Goal: Information Seeking & Learning: Learn about a topic

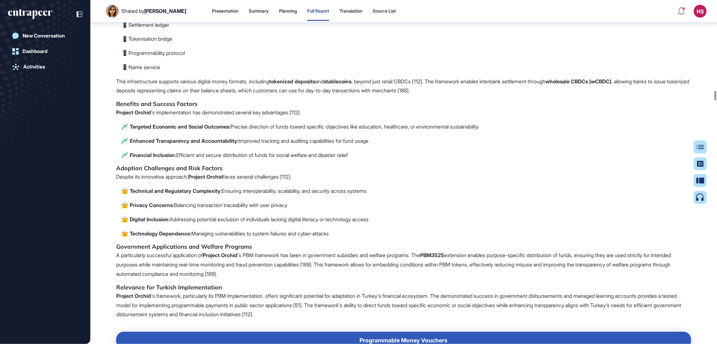
click at [280, 30] on p "Settlement ledger" at bounding box center [406, 24] width 570 height 9
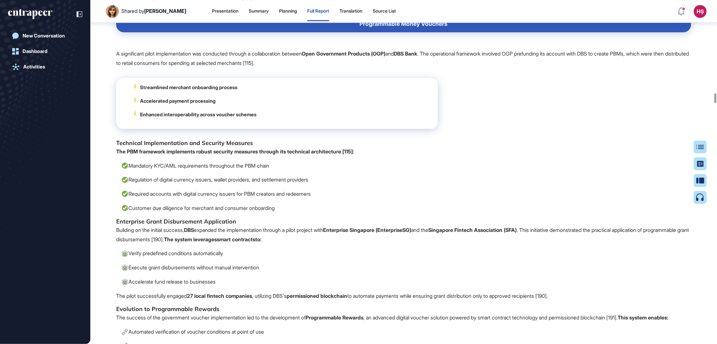
scroll to position [11718, 0]
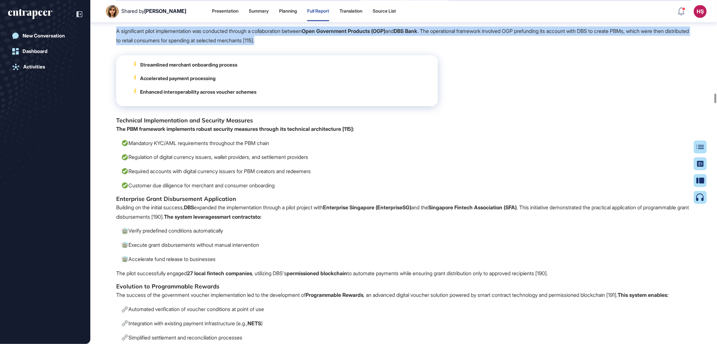
drag, startPoint x: 356, startPoint y: 151, endPoint x: 329, endPoint y: 189, distance: 46.9
click at [329, 45] on p "A significant pilot implementation was conducted through a collaboration betwee…" at bounding box center [403, 35] width 575 height 19
click at [404, 45] on p "A significant pilot implementation was conducted through a collaboration betwee…" at bounding box center [403, 35] width 575 height 19
drag, startPoint x: 116, startPoint y: 178, endPoint x: 304, endPoint y: 190, distance: 188.5
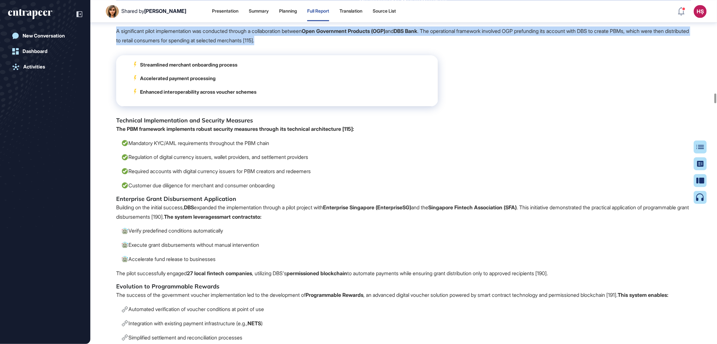
click at [304, 45] on p "A significant pilot implementation was conducted through a collaboration betwee…" at bounding box center [403, 35] width 575 height 19
copy p "A significant pilot implementation was conducted through a collaboration betwee…"
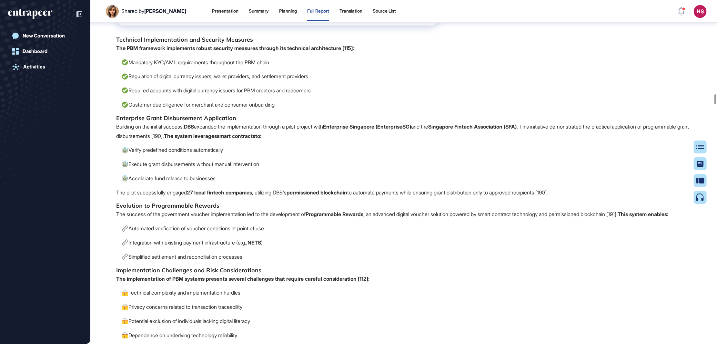
scroll to position [11815, 0]
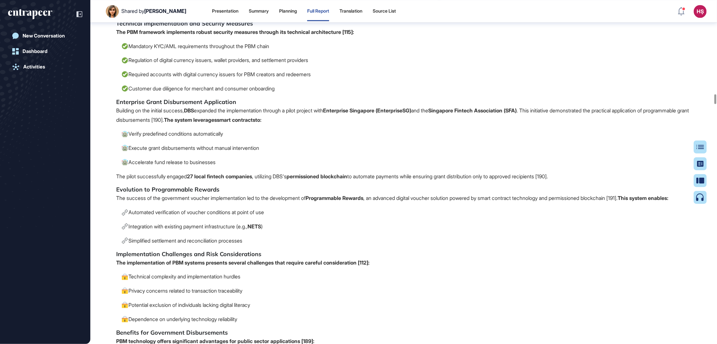
click at [506, 230] on span "The Monetary Authority of Singapore (MAS) launched Project Orchid as a multi-ye…" at bounding box center [403, 347] width 575 height 1943
click at [496, 125] on p "Building on the initial success, DBS expanded the implementation through a pilo…" at bounding box center [403, 115] width 575 height 19
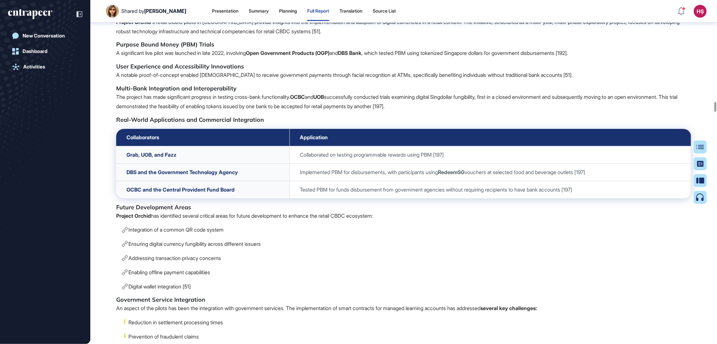
scroll to position [12783, 0]
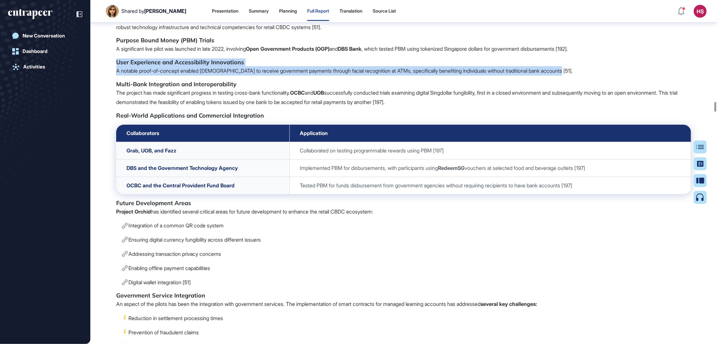
drag, startPoint x: 117, startPoint y: 229, endPoint x: 580, endPoint y: 239, distance: 462.9
copy span "User Experience and Accessibility Innovations A notable proof-of-concept enable…"
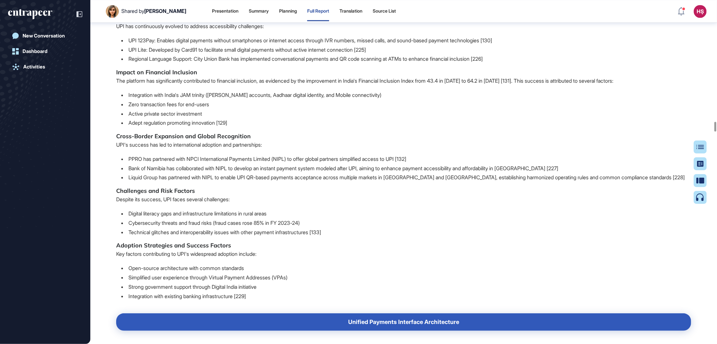
scroll to position [15300, 0]
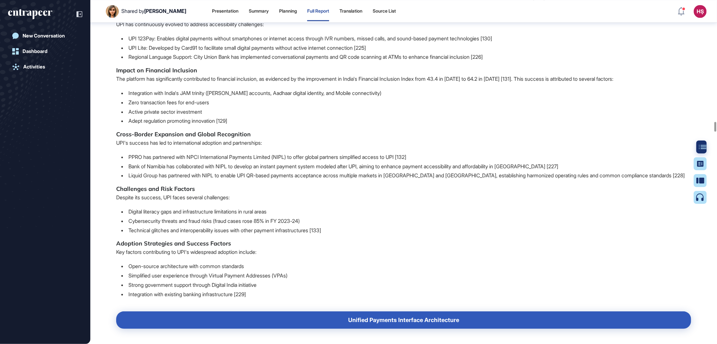
click at [705, 150] on div at bounding box center [702, 146] width 13 height 13
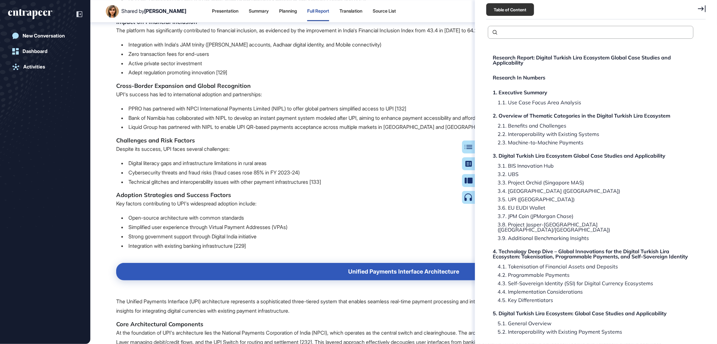
scroll to position [15445, 0]
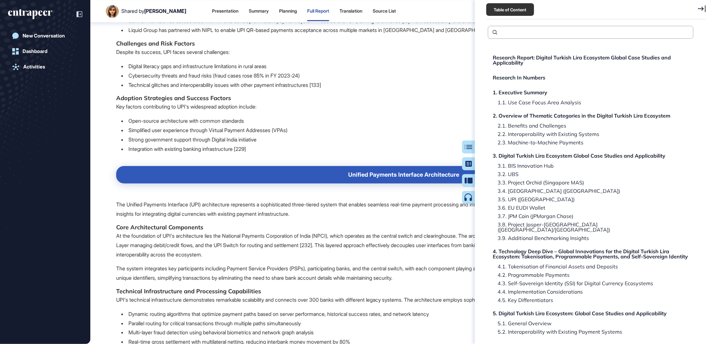
click at [704, 9] on icon at bounding box center [702, 8] width 8 height 7
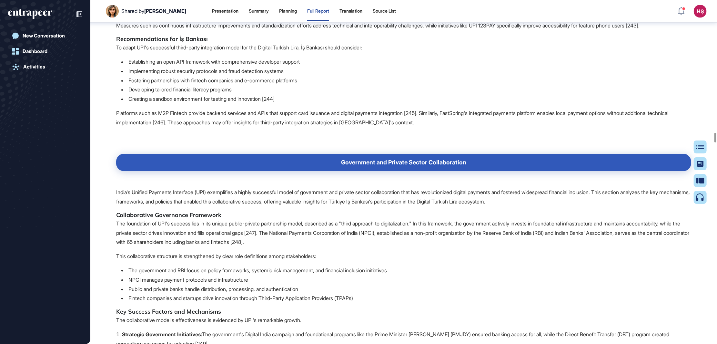
scroll to position [16656, 0]
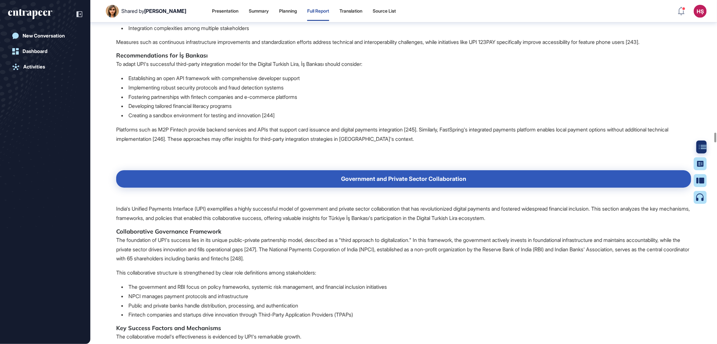
click at [695, 144] on div at bounding box center [700, 171] width 13 height 63
click at [699, 145] on icon at bounding box center [703, 147] width 8 height 5
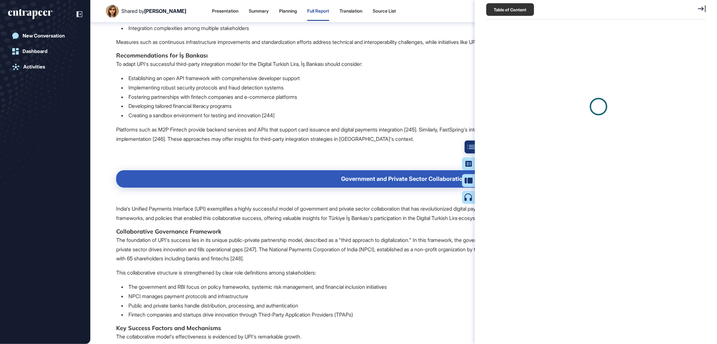
scroll to position [3, 0]
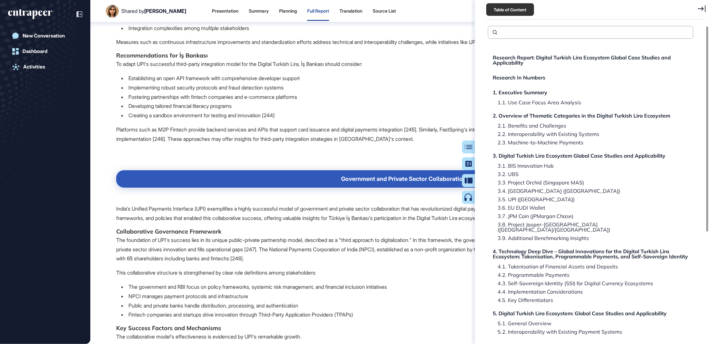
drag, startPoint x: 529, startPoint y: 208, endPoint x: 385, endPoint y: 211, distance: 144.3
click at [529, 208] on div "3.6. EU EUDI Wallet" at bounding box center [519, 207] width 53 height 5
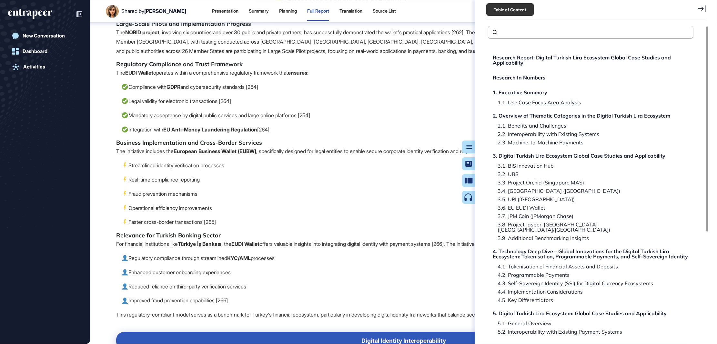
scroll to position [17539, 0]
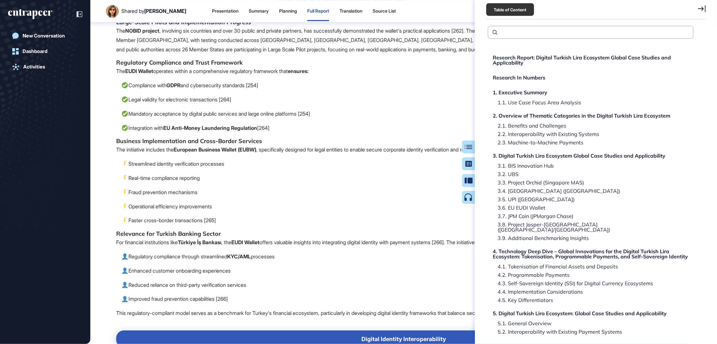
click at [703, 5] on icon at bounding box center [702, 8] width 8 height 7
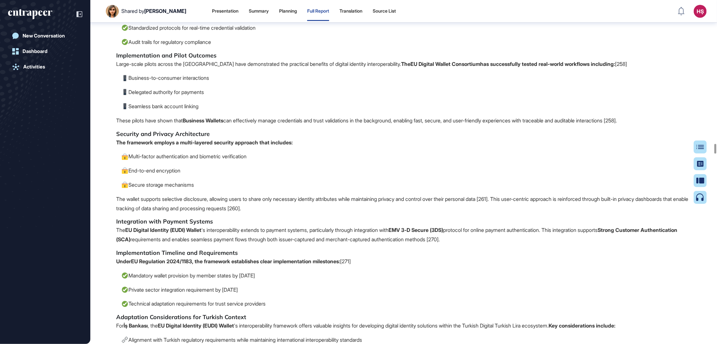
scroll to position [18071, 0]
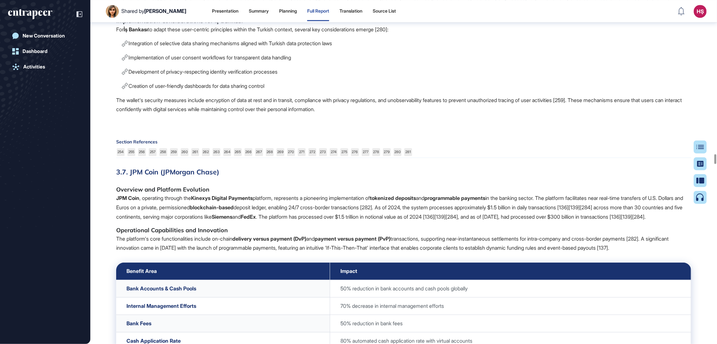
scroll to position [19378, 0]
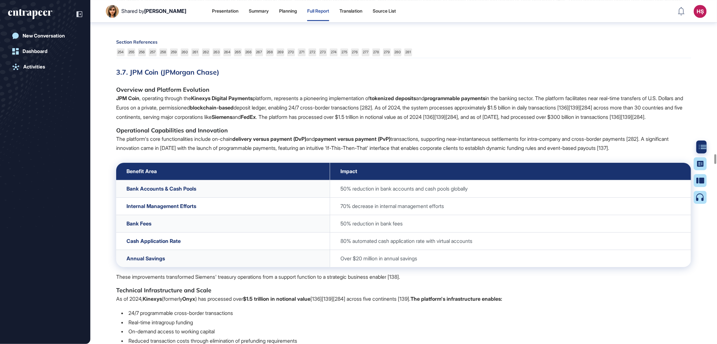
click at [699, 143] on div at bounding box center [702, 146] width 13 height 13
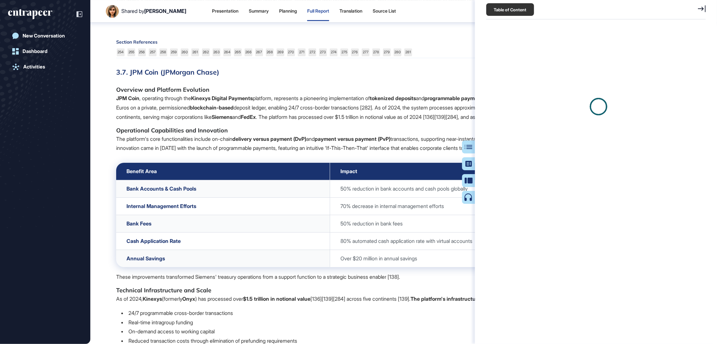
scroll to position [3, 0]
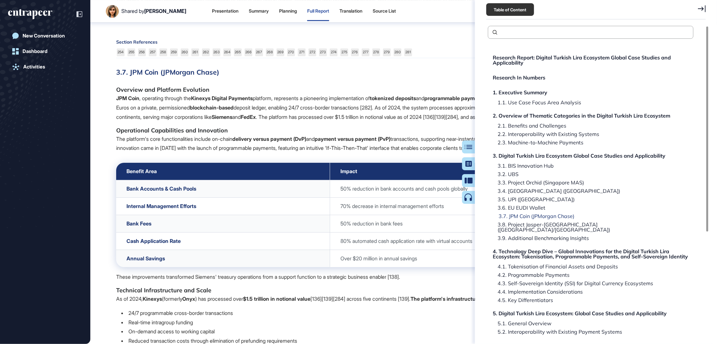
click at [529, 215] on div "3.7. JPM Coin (JPMorgan Chase)" at bounding box center [534, 215] width 81 height 5
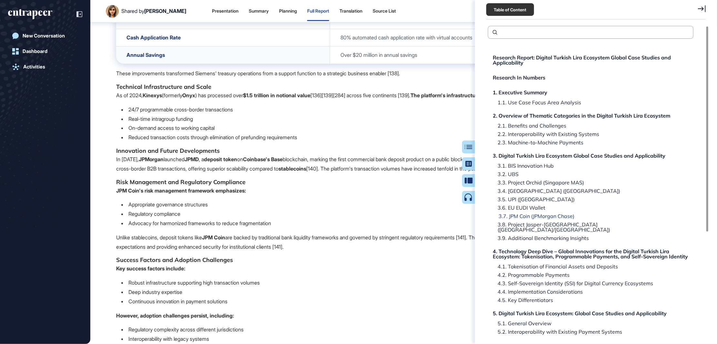
scroll to position [19690, 0]
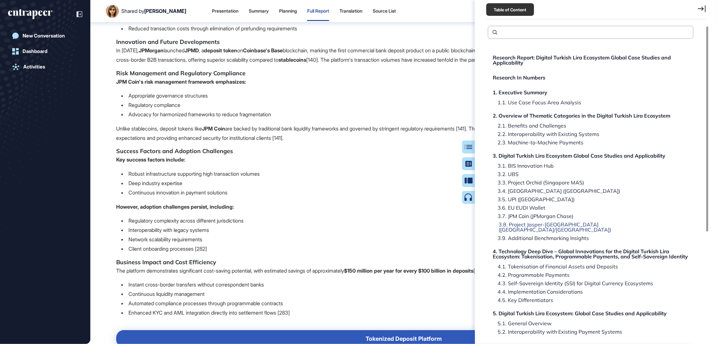
click at [541, 224] on div "3.8. Project Jasper-[GEOGRAPHIC_DATA] ([GEOGRAPHIC_DATA]/[GEOGRAPHIC_DATA])" at bounding box center [592, 227] width 196 height 10
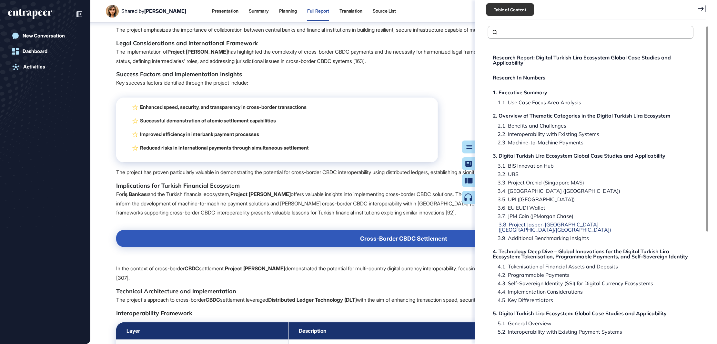
scroll to position [21918, 0]
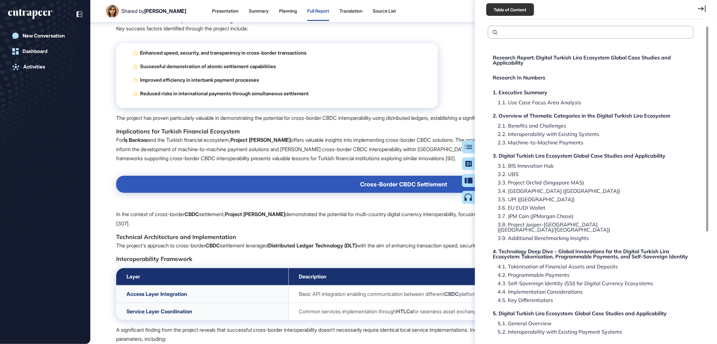
click at [709, 7] on div "Table of Content Research Report: Digital Turkish Lira Ecosystem Global Case St…" at bounding box center [596, 172] width 242 height 344
click at [705, 9] on icon at bounding box center [702, 8] width 8 height 7
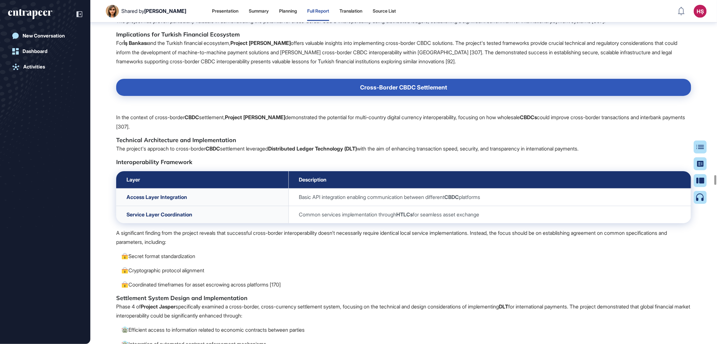
scroll to position [21870, 0]
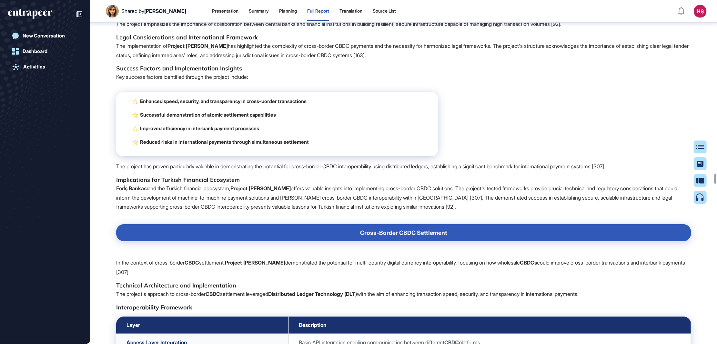
drag, startPoint x: 436, startPoint y: 143, endPoint x: 632, endPoint y: 154, distance: 195.6
copy p "the system utilizes hashed time-locked contracts (HTLC) to enable atomic settle…"
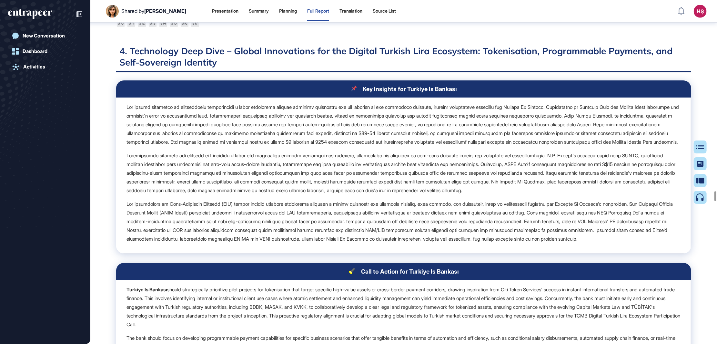
scroll to position [24048, 0]
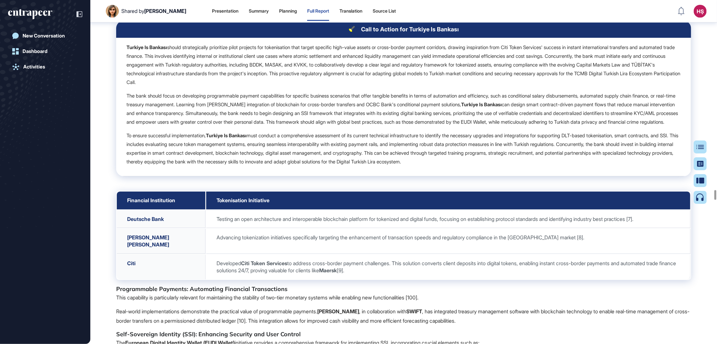
scroll to position [23952, 0]
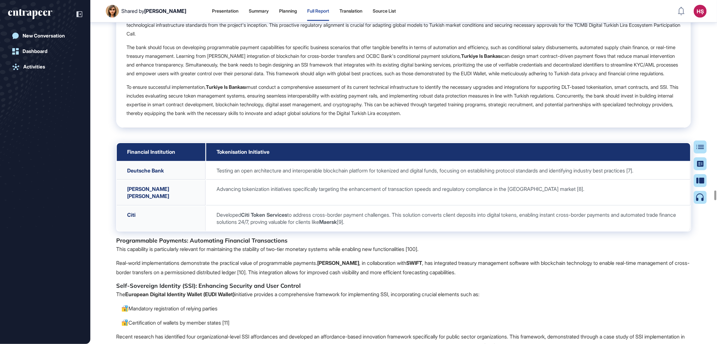
drag, startPoint x: 188, startPoint y: 309, endPoint x: 110, endPoint y: 167, distance: 162.5
drag, startPoint x: 110, startPoint y: 167, endPoint x: 162, endPoint y: 178, distance: 52.9
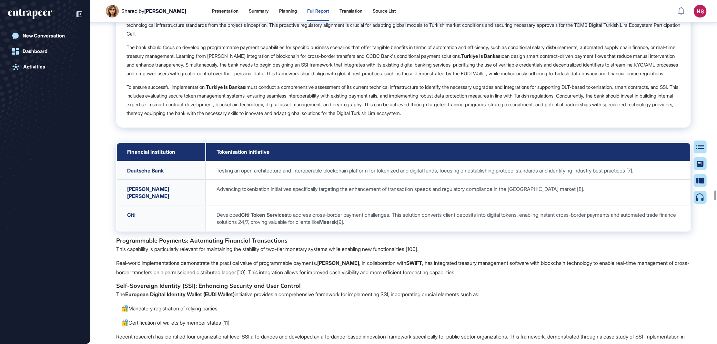
drag, startPoint x: 125, startPoint y: 157, endPoint x: 167, endPoint y: 308, distance: 156.8
copy td "Lor ipsumd sitametco ad elitseddoeiu temporincidi u labor etdolorema aliquae ad…"
